Goal: Information Seeking & Learning: Learn about a topic

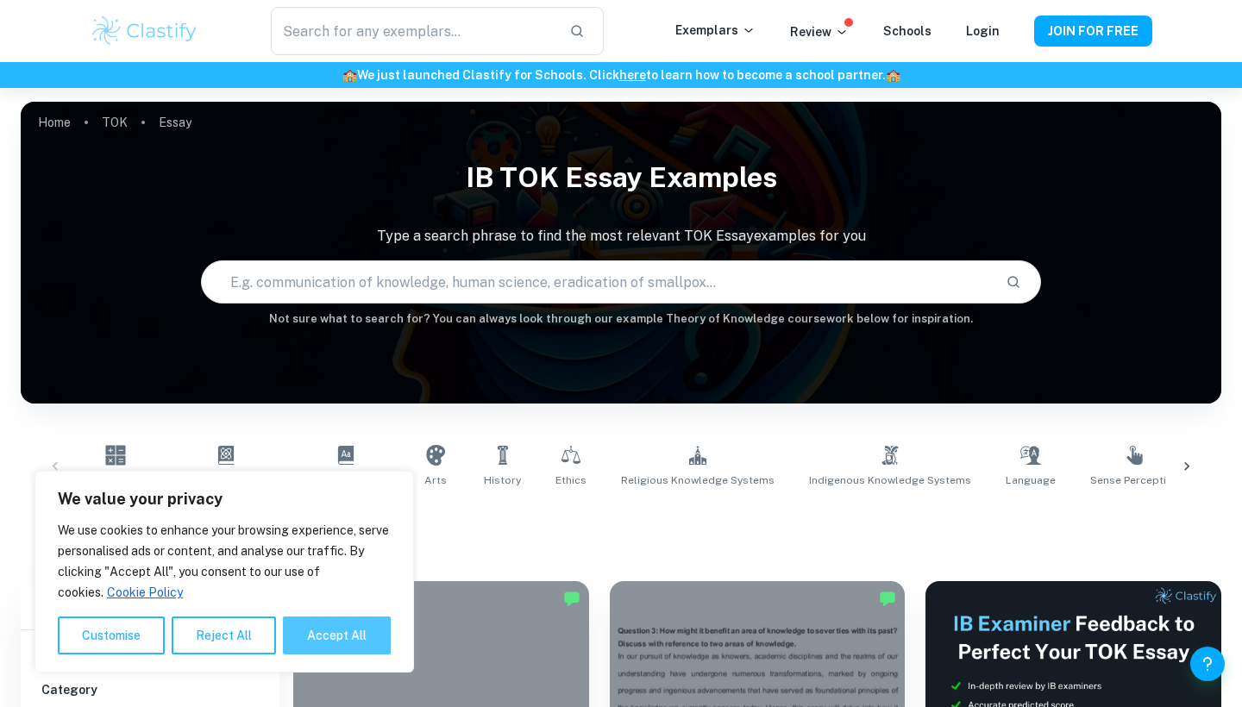
click at [313, 632] on button "Accept All" at bounding box center [337, 636] width 108 height 38
checkbox input "true"
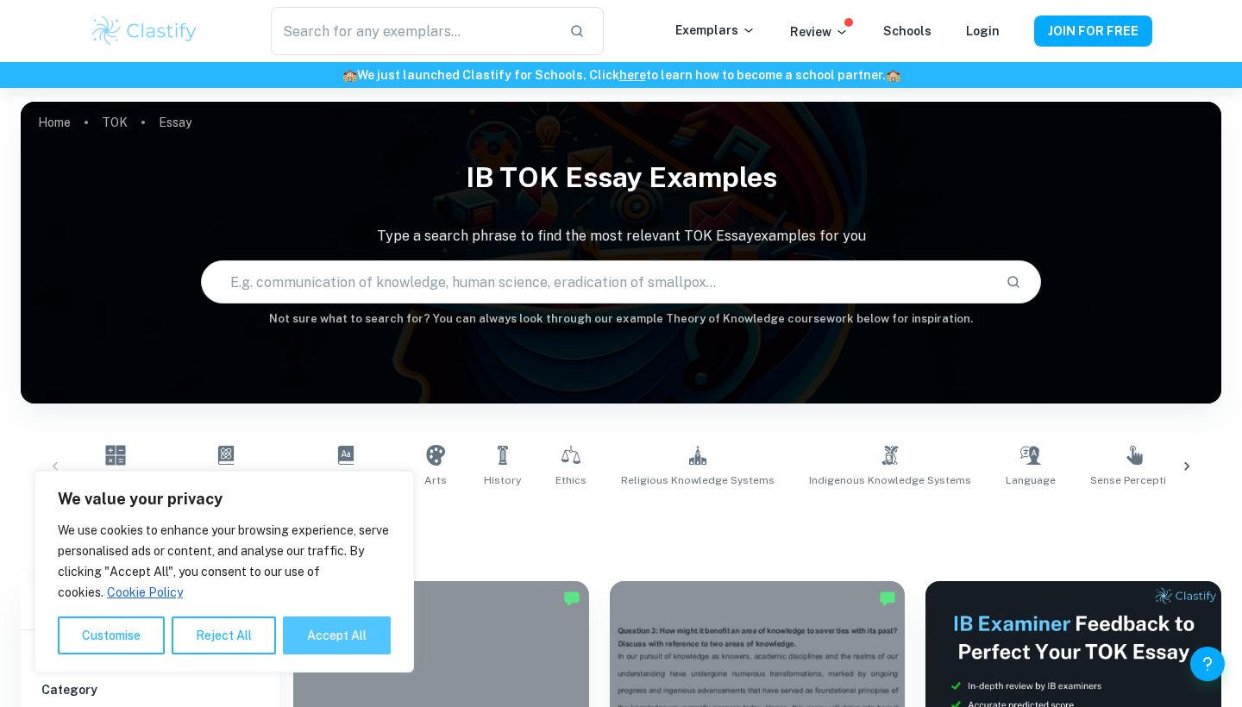
checkbox input "true"
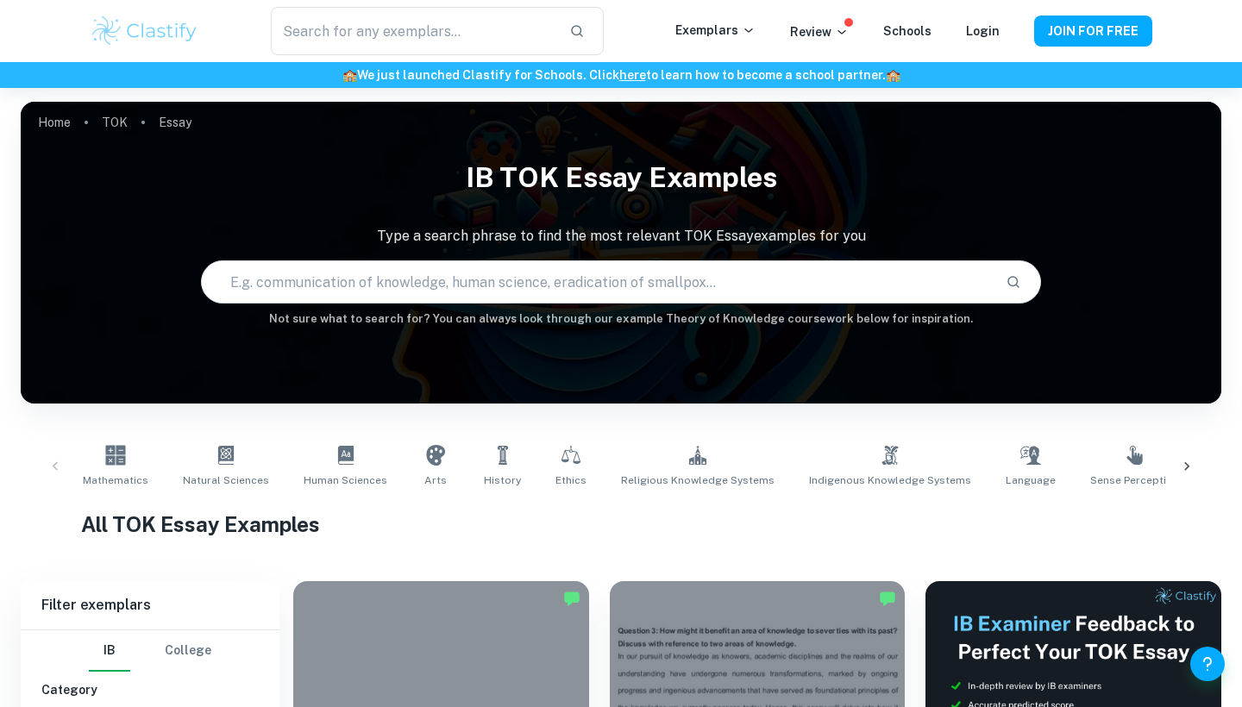
click at [431, 291] on input "text" at bounding box center [597, 282] width 790 height 48
type input "kendrick"
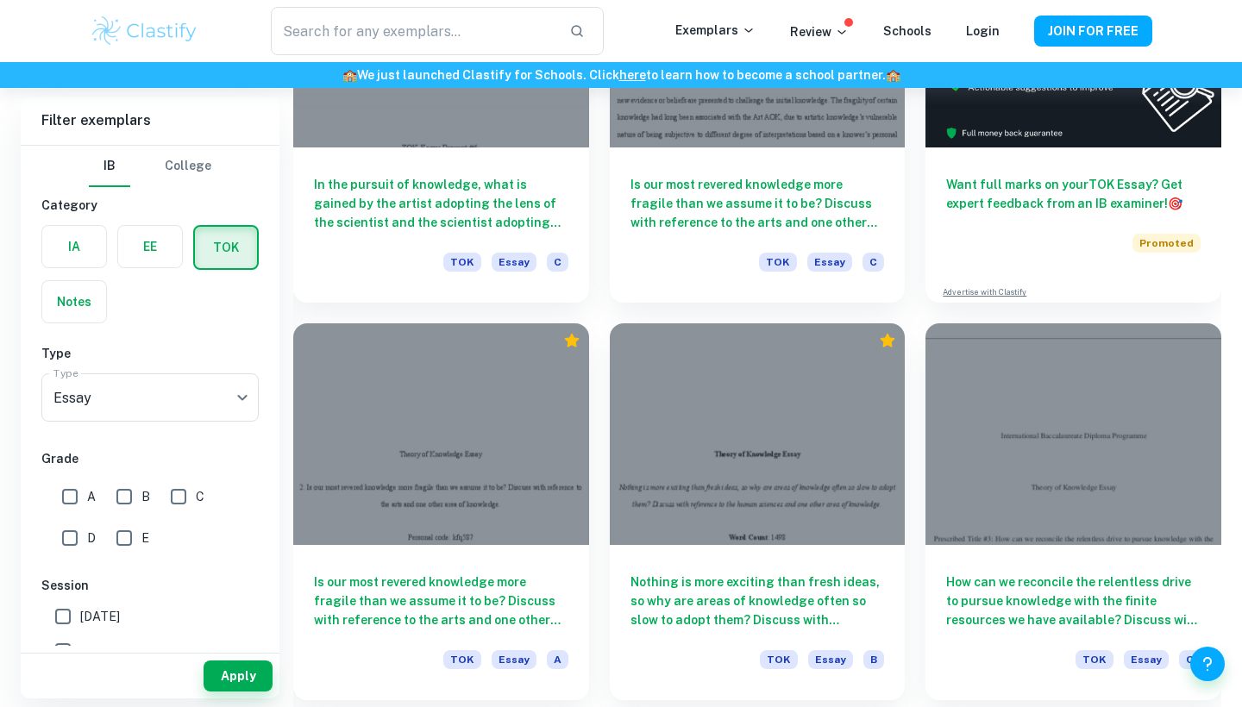
scroll to position [632, 0]
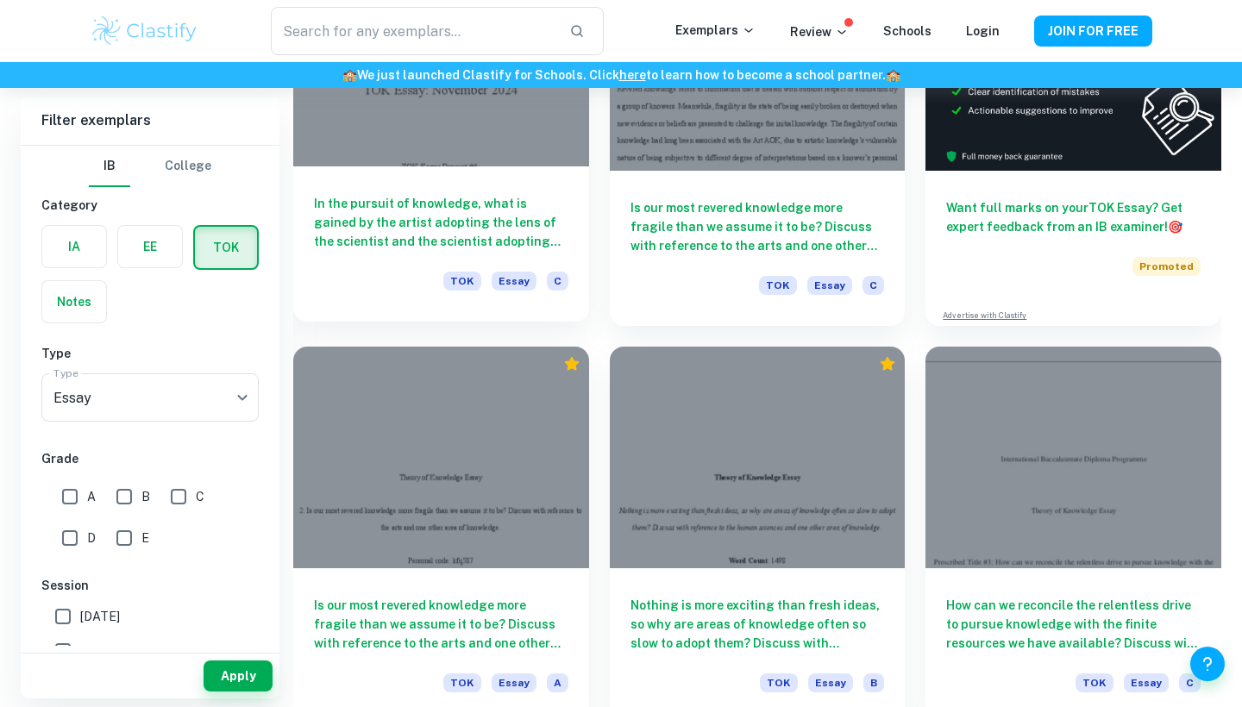
click at [434, 221] on h6 "In the pursuit of knowledge, what is gained by the artist adopting the lens of …" at bounding box center [441, 222] width 255 height 57
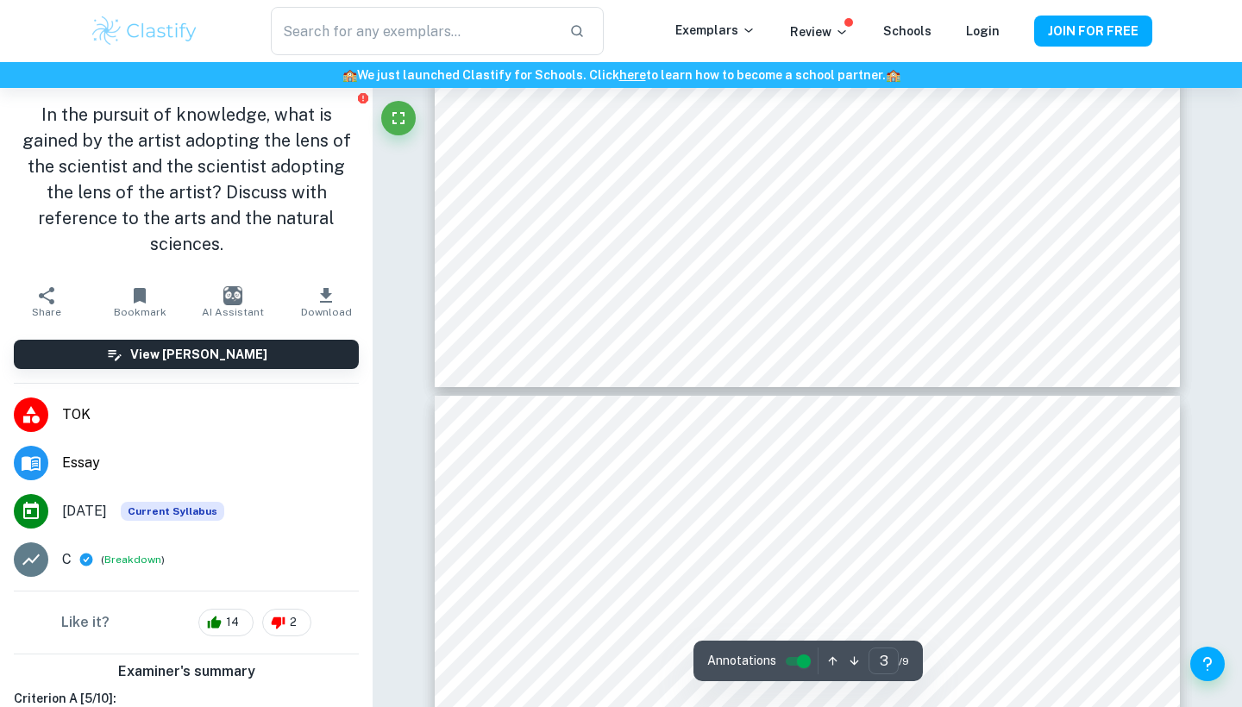
type input "4"
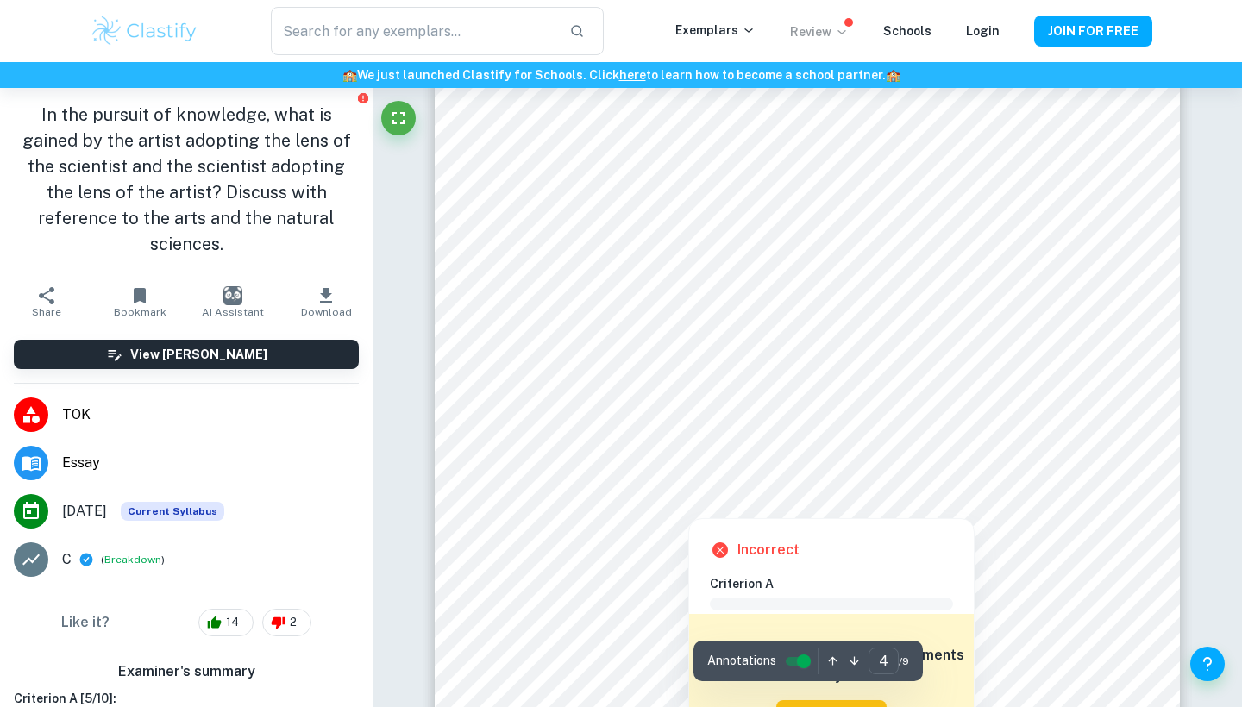
click at [823, 26] on p "Review" at bounding box center [819, 31] width 59 height 19
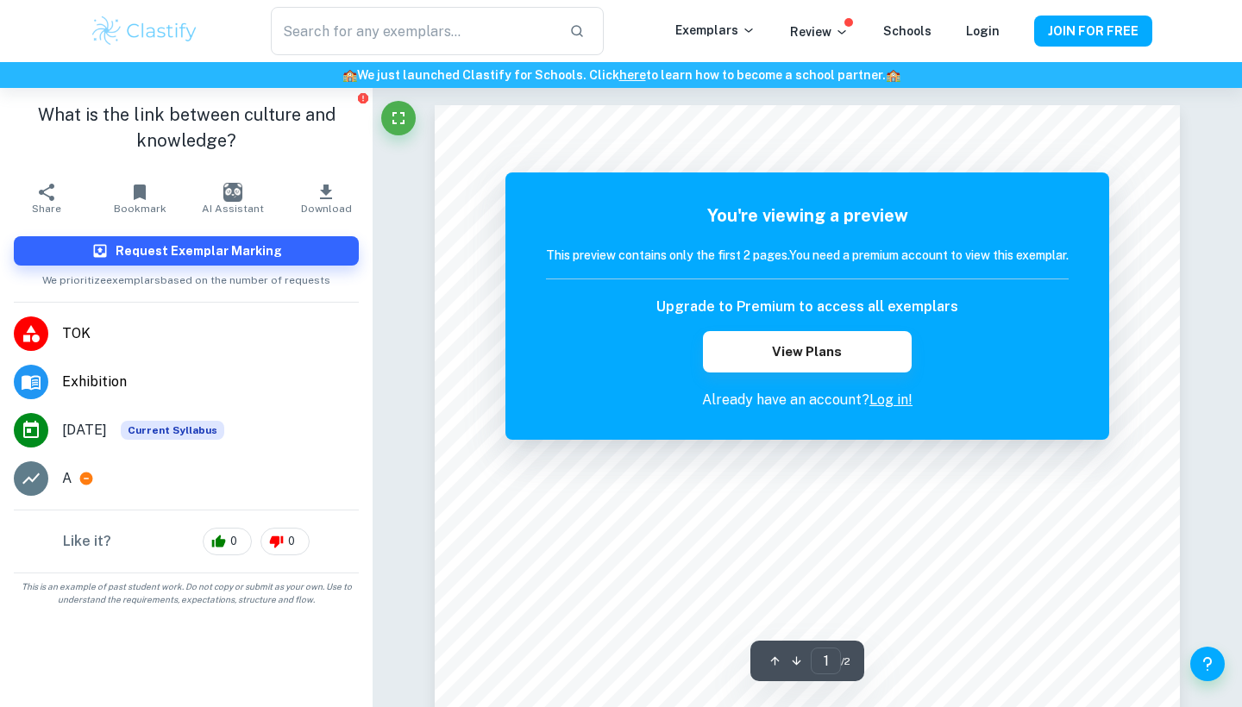
click at [897, 399] on link "Log in!" at bounding box center [891, 400] width 43 height 16
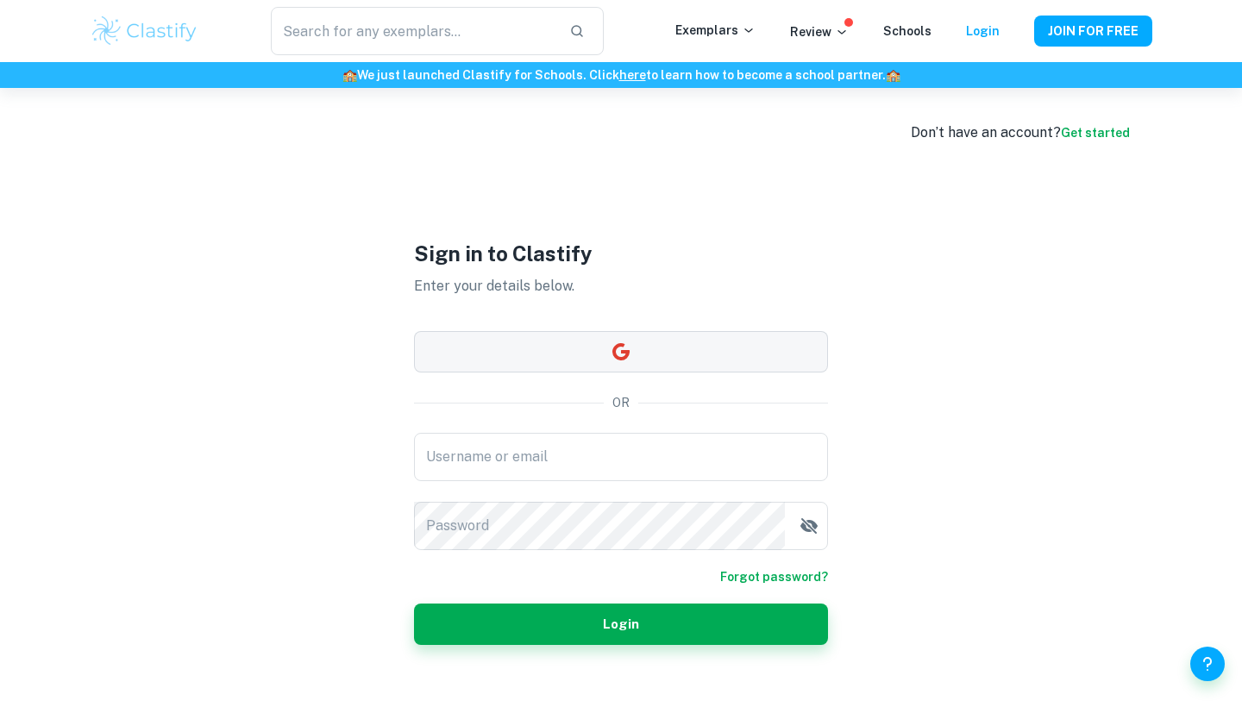
click at [700, 354] on button "button" at bounding box center [621, 351] width 414 height 41
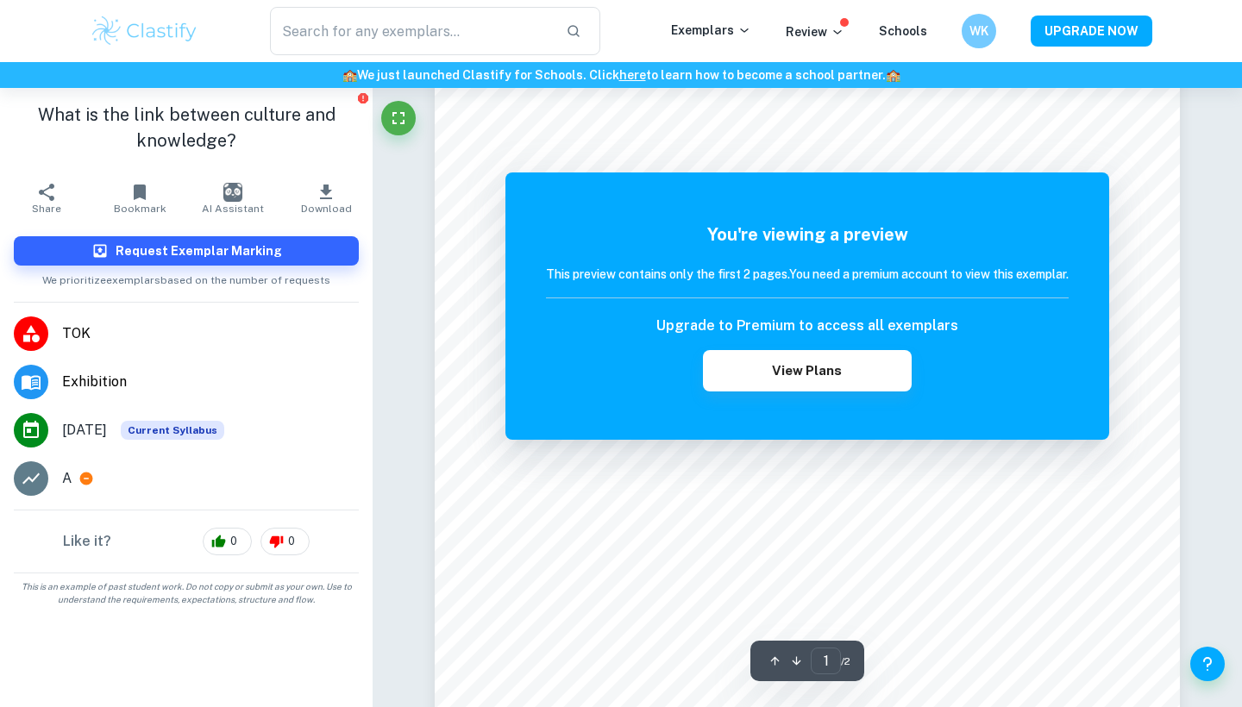
scroll to position [162, 0]
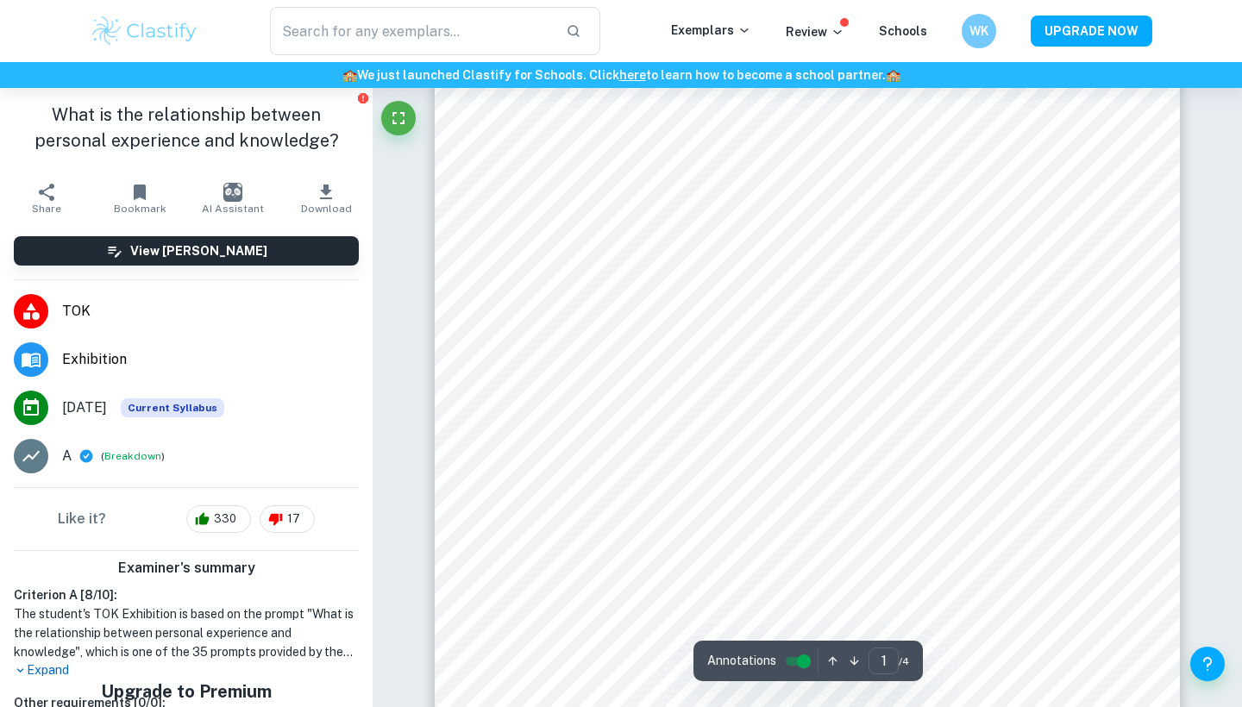
scroll to position [234, 0]
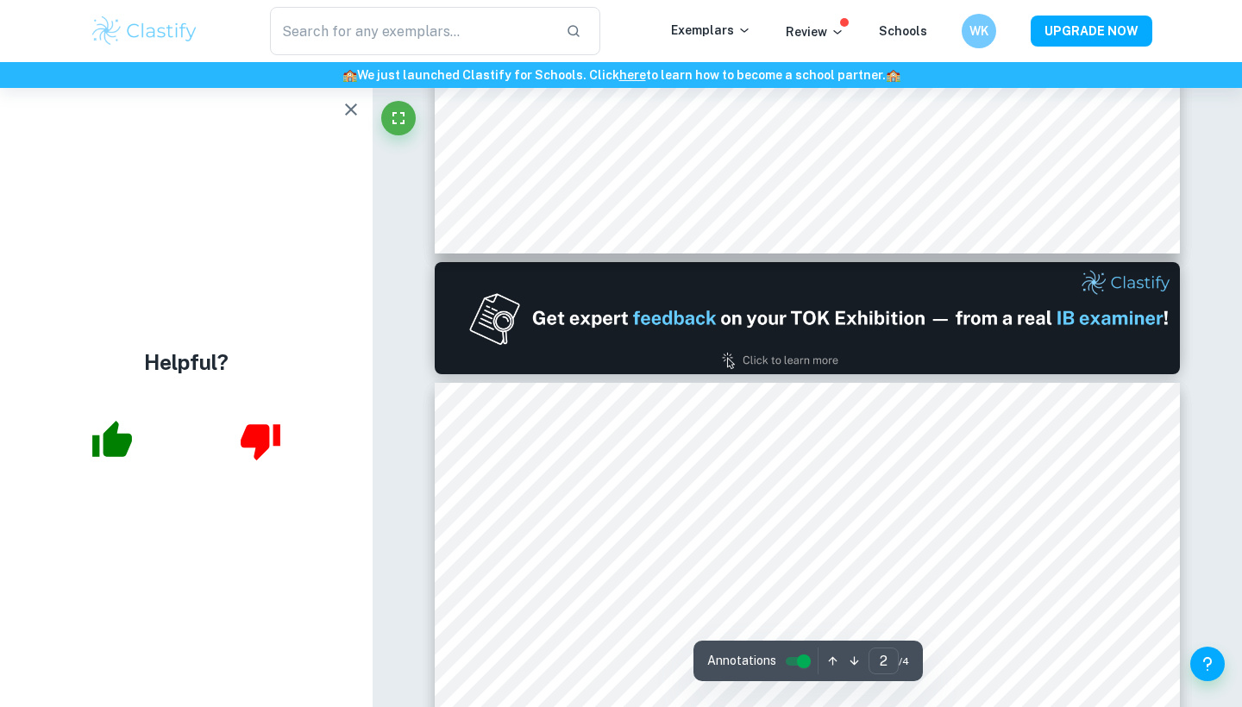
type input "1"
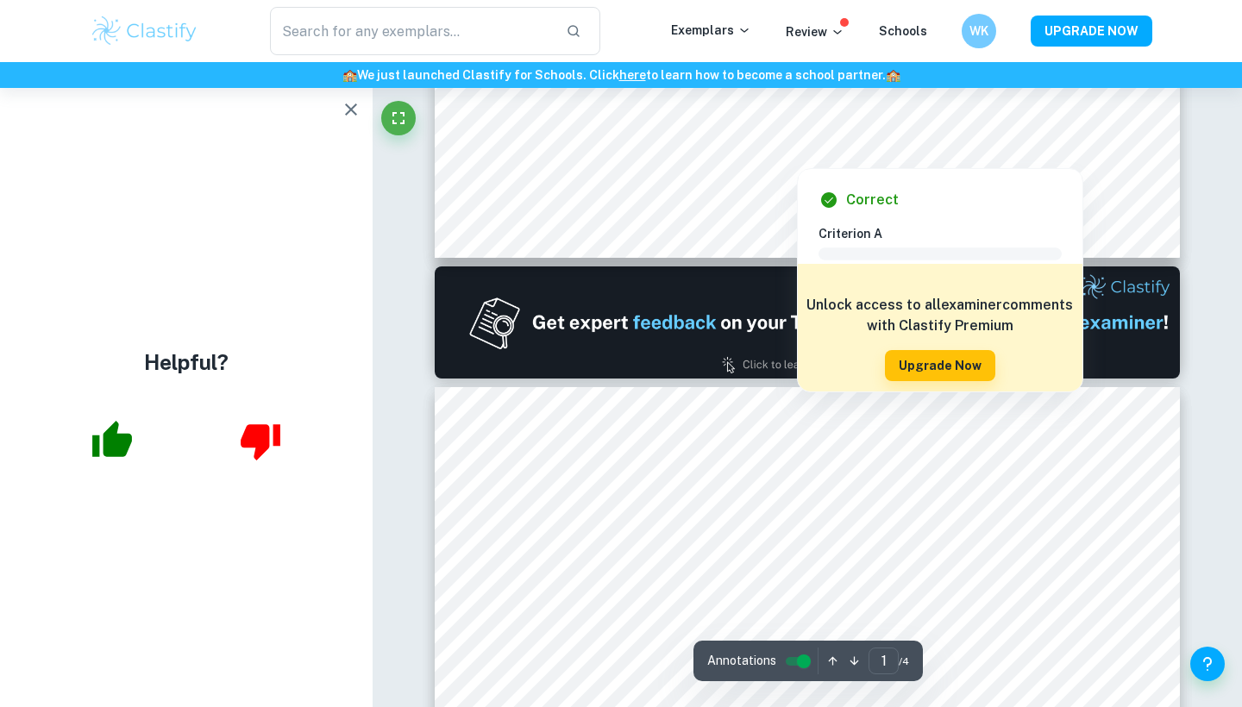
scroll to position [812, 0]
